Goal: Transaction & Acquisition: Purchase product/service

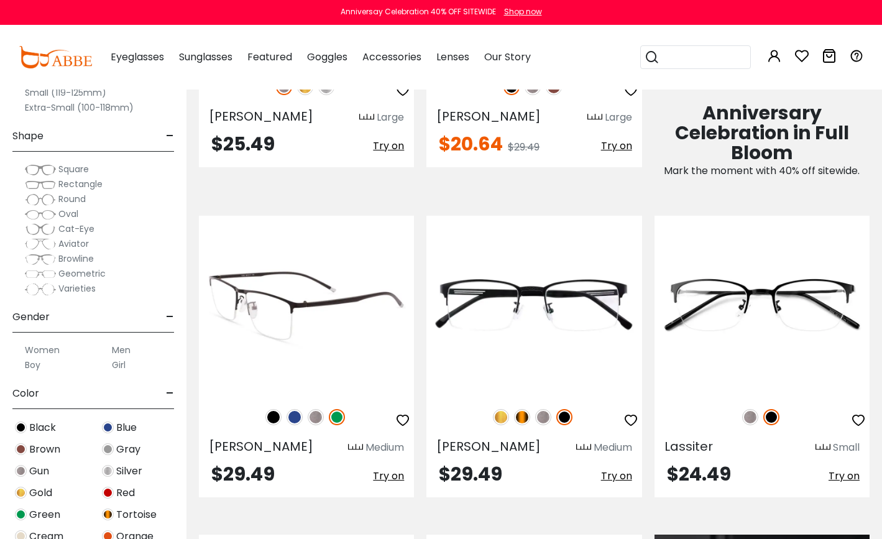
scroll to position [802, 0]
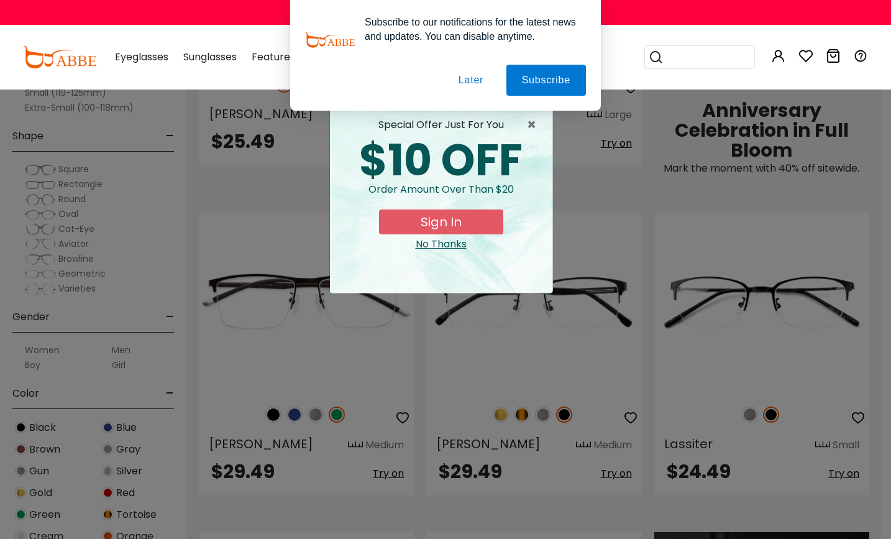
click at [465, 78] on button "Later" at bounding box center [471, 80] width 56 height 31
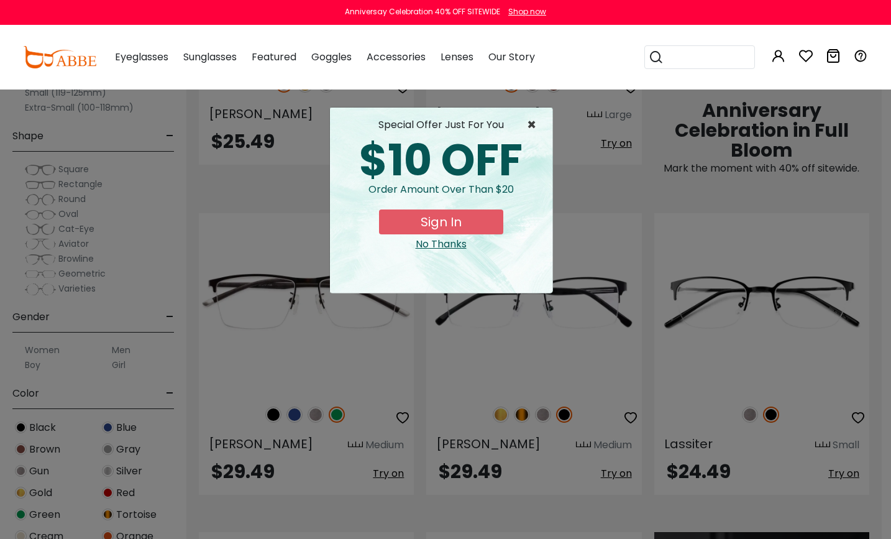
click at [531, 125] on span "×" at bounding box center [535, 124] width 16 height 15
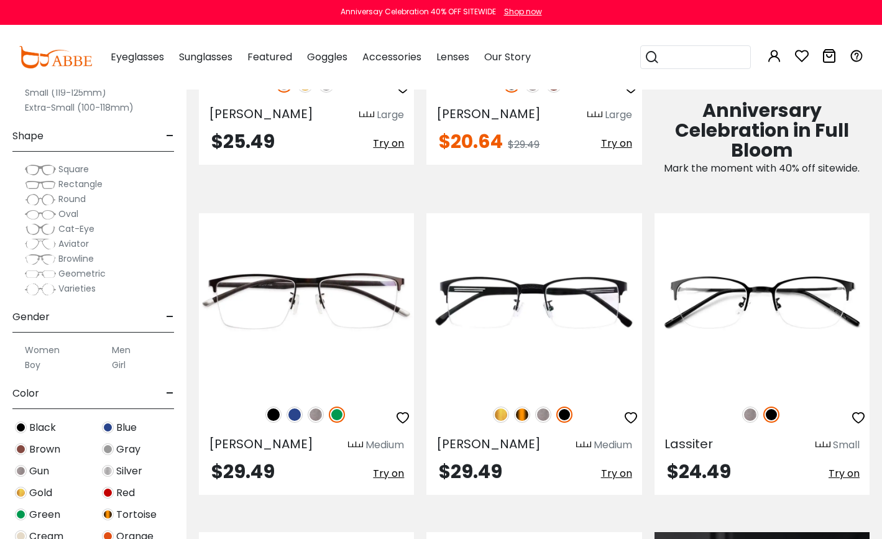
click at [70, 185] on span "Rectangle" at bounding box center [80, 184] width 44 height 12
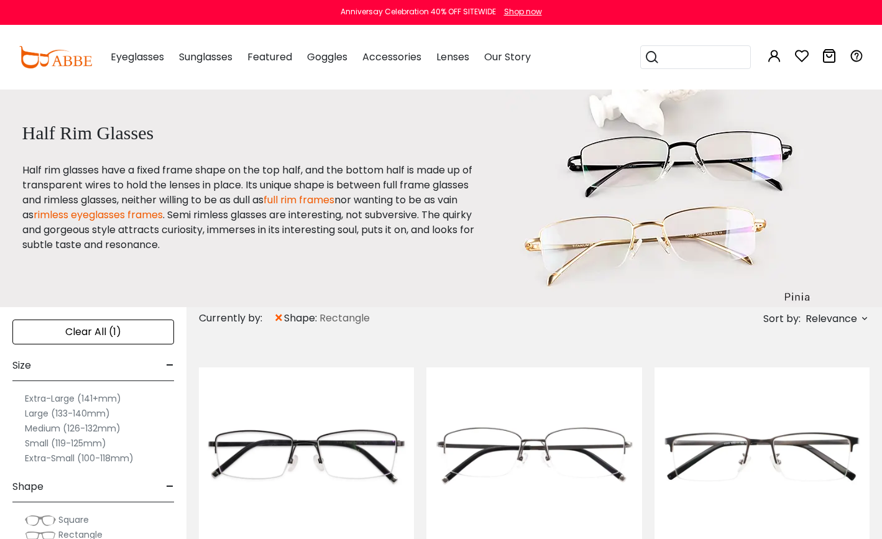
click at [95, 426] on label "Medium (126-132mm)" at bounding box center [73, 428] width 96 height 15
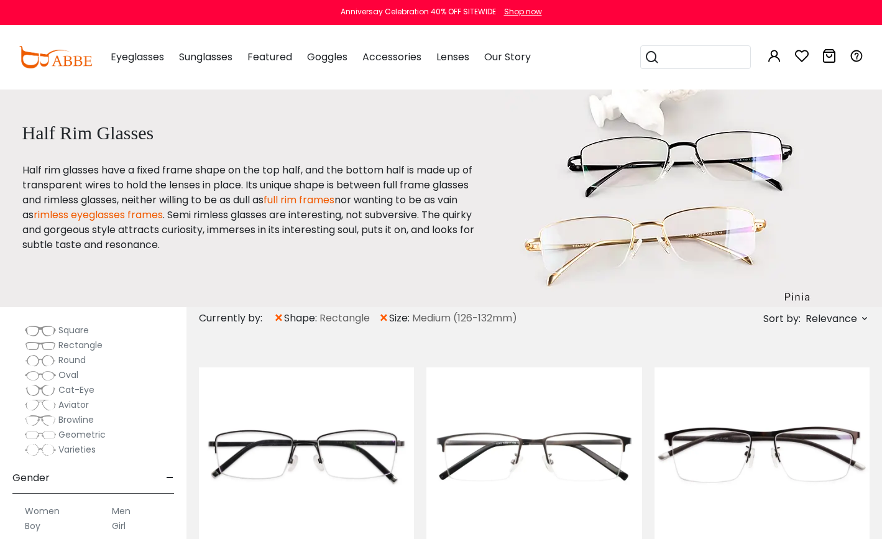
scroll to position [183, 0]
click at [83, 350] on span "Rectangle" at bounding box center [80, 351] width 44 height 12
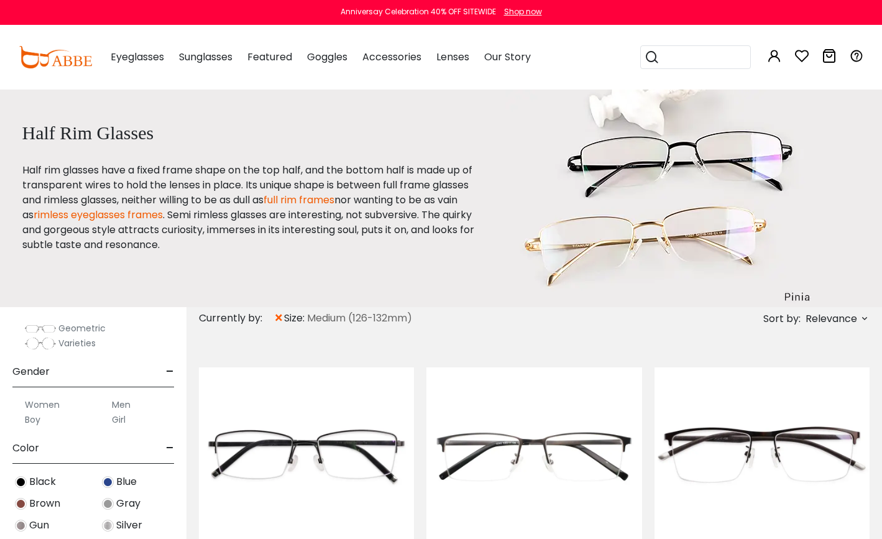
scroll to position [298, 0]
click at [53, 401] on label "Women" at bounding box center [42, 402] width 35 height 15
